Goal: Check status: Check status

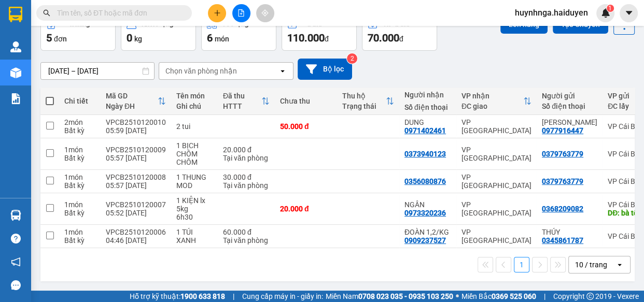
scroll to position [70, 0]
drag, startPoint x: 244, startPoint y: 106, endPoint x: 242, endPoint y: 94, distance: 12.6
click at [242, 94] on table "Chi tiết Mã GD Ngày ĐH Tên món Ghi chú Đã thu HTTT Chưa thu Thu hộ Trạng thái N…" at bounding box center [392, 168] width 704 height 161
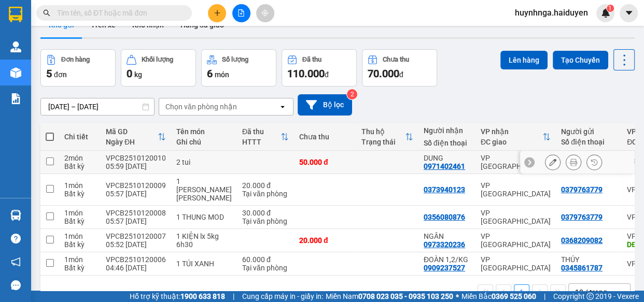
scroll to position [70, 0]
